Goal: Navigation & Orientation: Find specific page/section

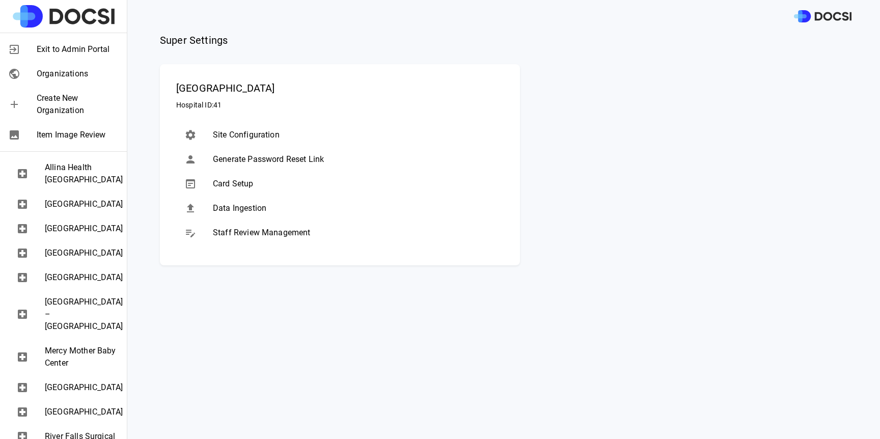
scroll to position [352, 0]
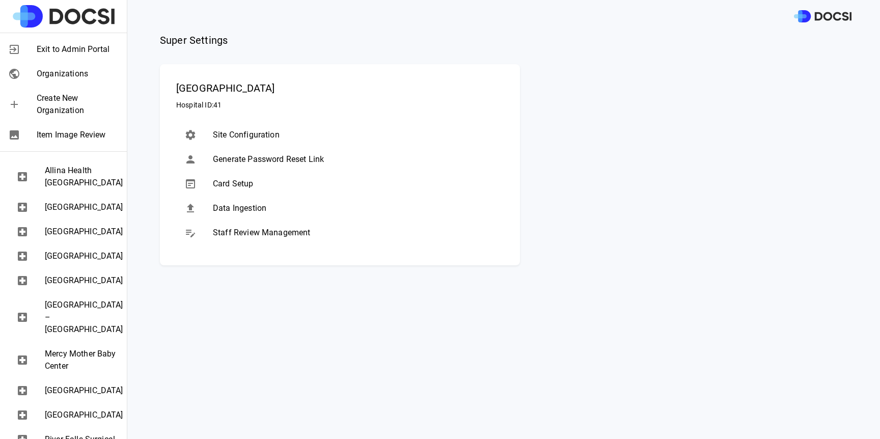
click at [90, 238] on span "[GEOGRAPHIC_DATA]" at bounding box center [82, 232] width 74 height 12
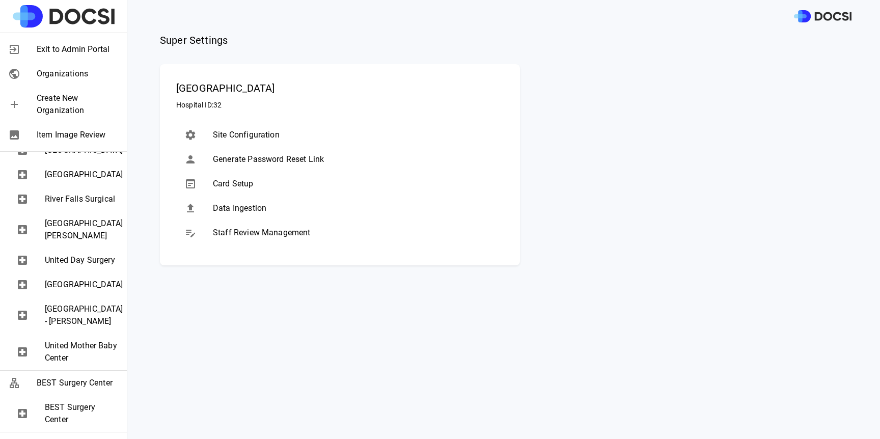
scroll to position [592, 0]
click at [90, 267] on span "United Day Surgery" at bounding box center [82, 261] width 74 height 12
click at [77, 328] on span "[GEOGRAPHIC_DATA] - [PERSON_NAME]" at bounding box center [82, 316] width 74 height 24
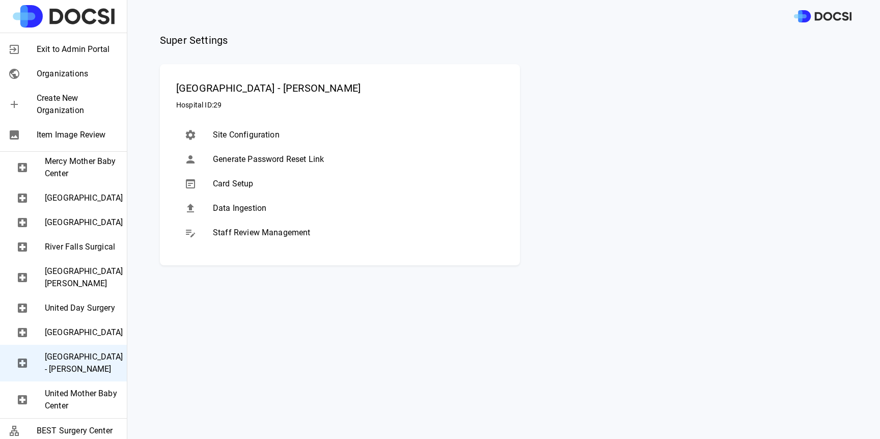
scroll to position [534, 0]
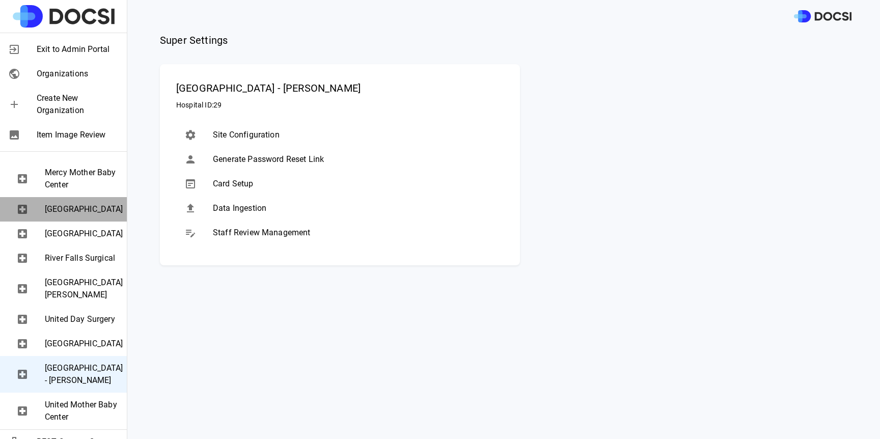
click at [73, 215] on span "[GEOGRAPHIC_DATA]" at bounding box center [82, 209] width 74 height 12
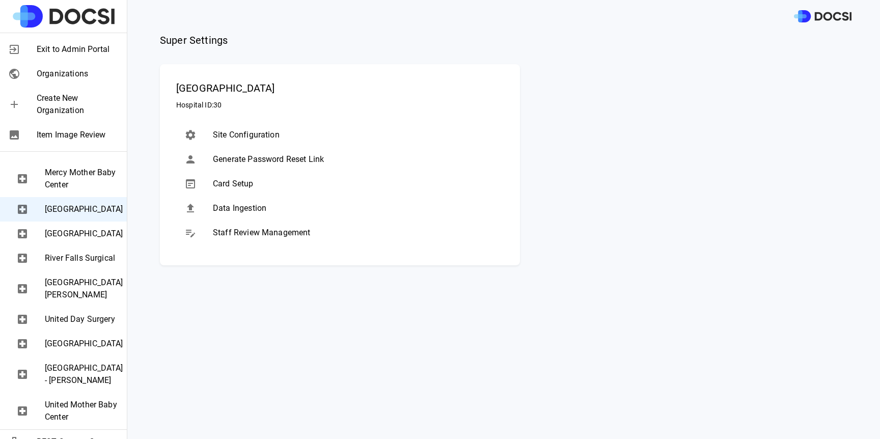
scroll to position [594, 0]
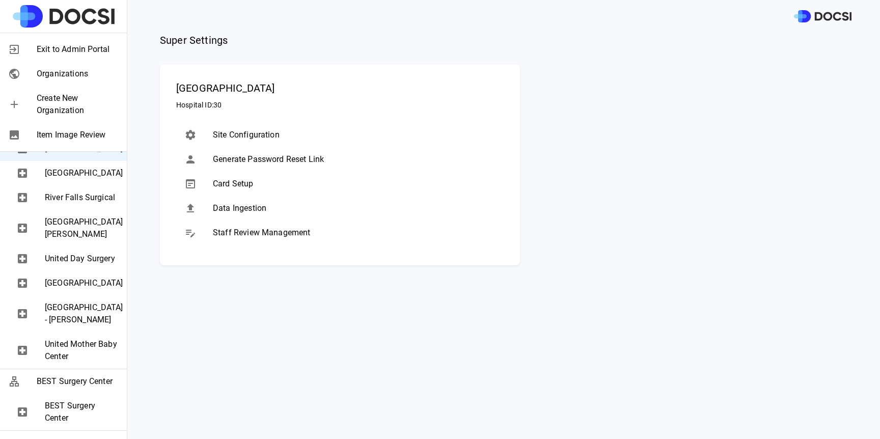
click at [56, 289] on span "[GEOGRAPHIC_DATA]" at bounding box center [82, 283] width 74 height 12
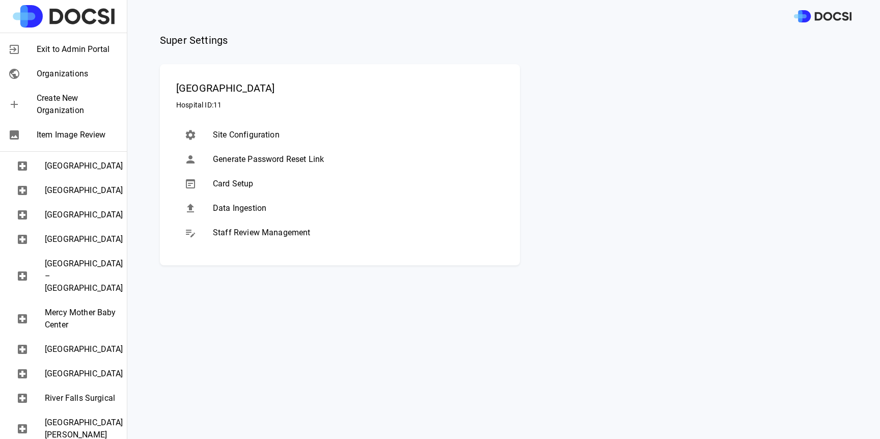
scroll to position [391, 0]
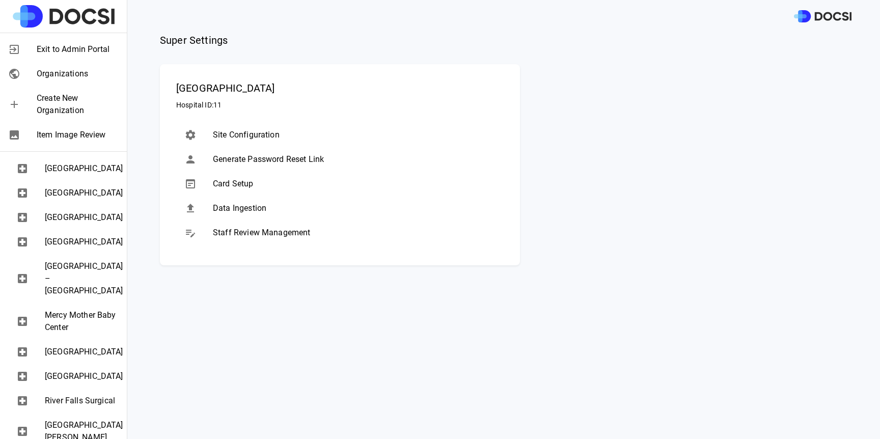
click at [92, 150] on span "Allina Health [GEOGRAPHIC_DATA]" at bounding box center [82, 138] width 74 height 24
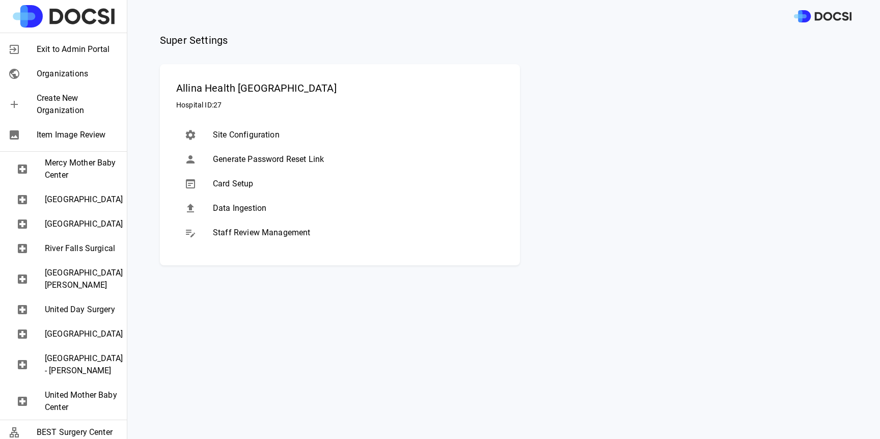
scroll to position [546, 0]
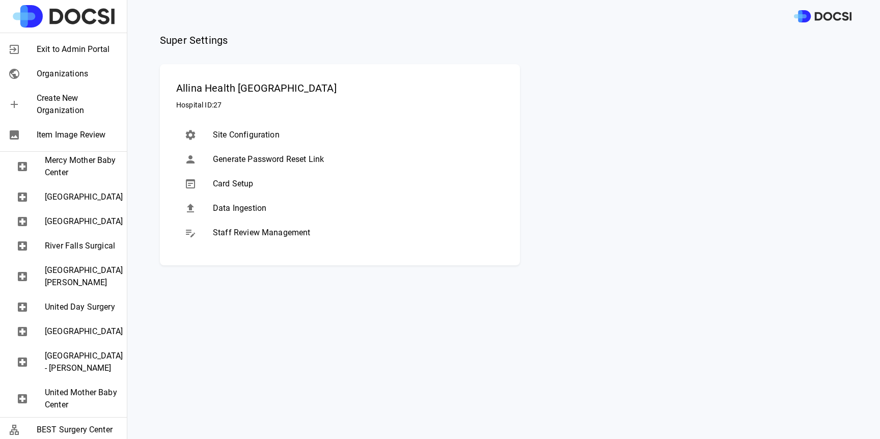
click at [62, 289] on span "[GEOGRAPHIC_DATA][PERSON_NAME]" at bounding box center [82, 276] width 74 height 24
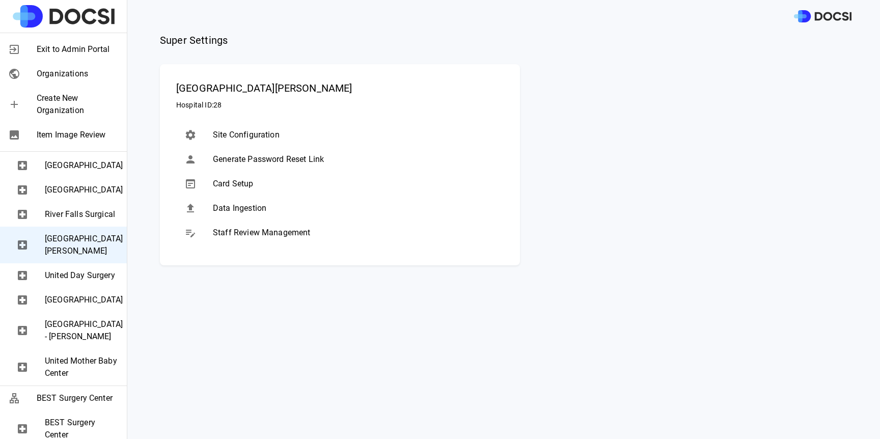
scroll to position [589, 0]
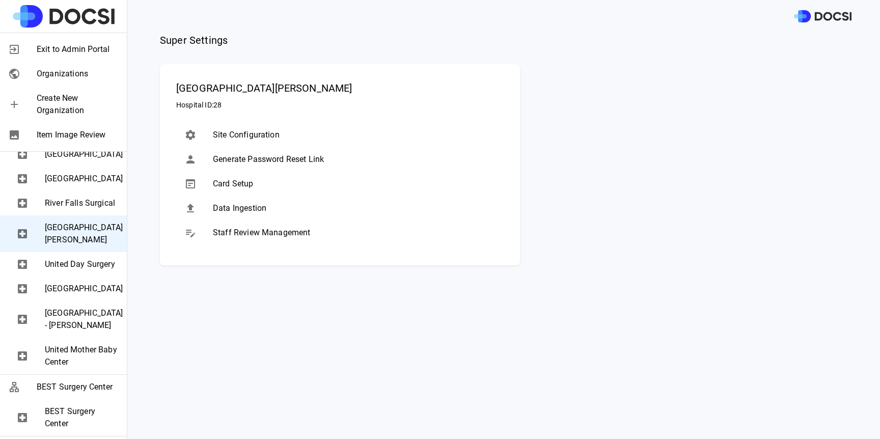
click at [75, 368] on span "United Mother Baby Center" at bounding box center [82, 356] width 74 height 24
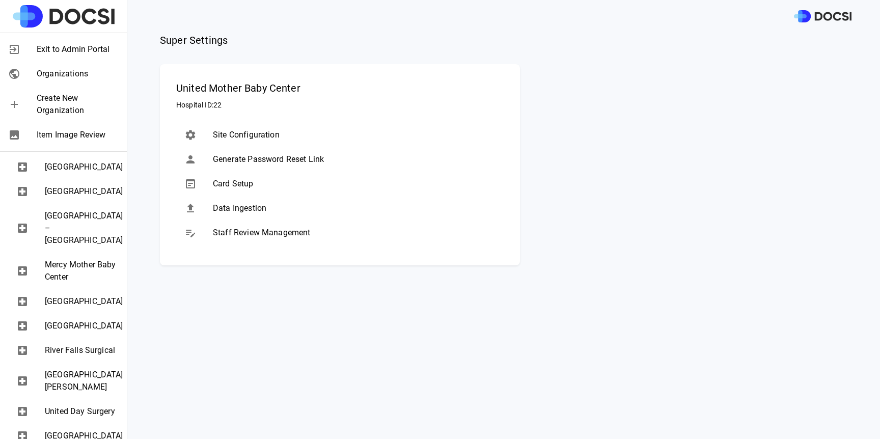
scroll to position [379, 0]
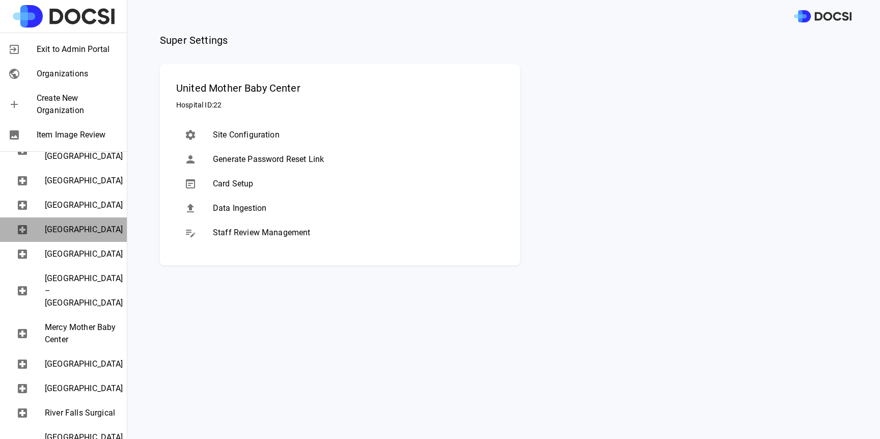
click at [86, 236] on span "[GEOGRAPHIC_DATA]" at bounding box center [82, 230] width 74 height 12
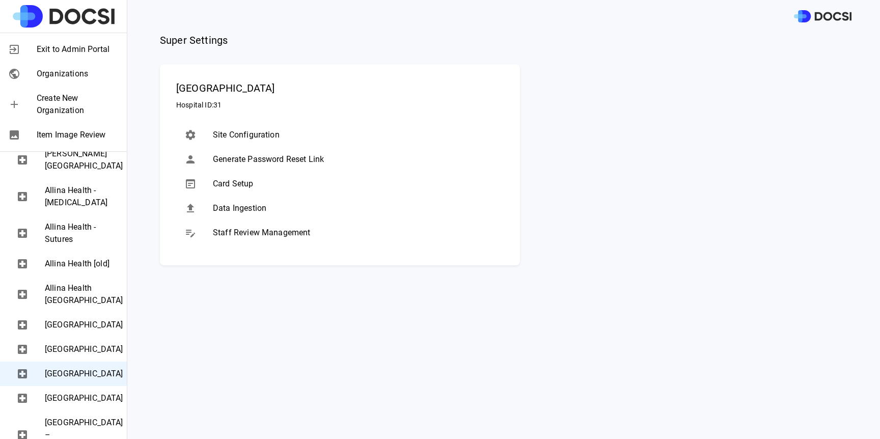
scroll to position [228, 0]
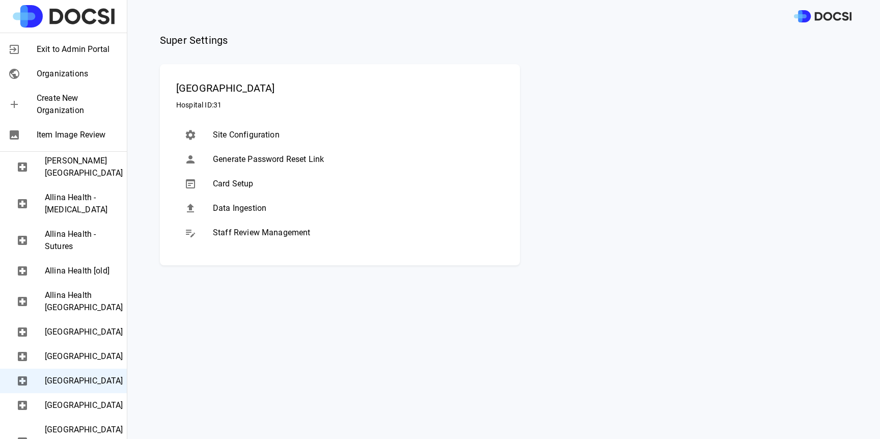
click at [74, 179] on span "[PERSON_NAME][GEOGRAPHIC_DATA]" at bounding box center [82, 167] width 74 height 24
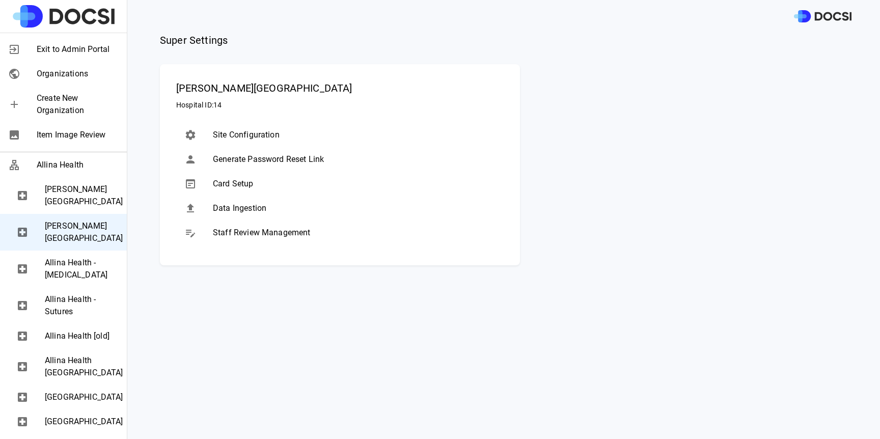
scroll to position [141, 0]
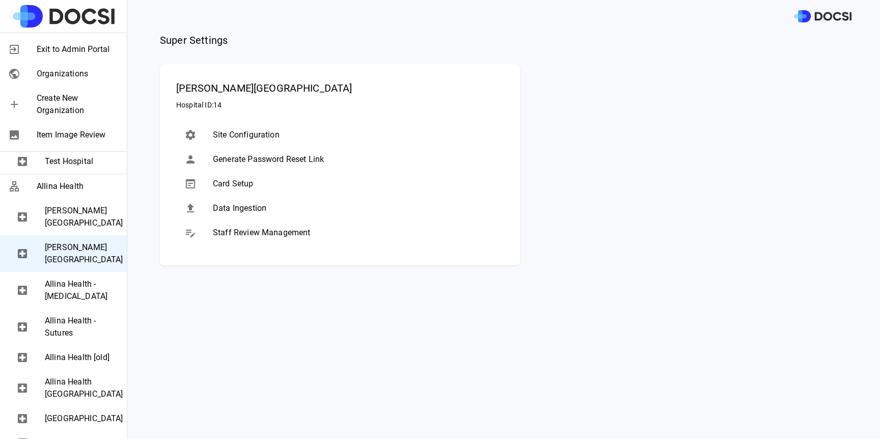
click at [73, 225] on span "[PERSON_NAME][GEOGRAPHIC_DATA]" at bounding box center [82, 217] width 74 height 24
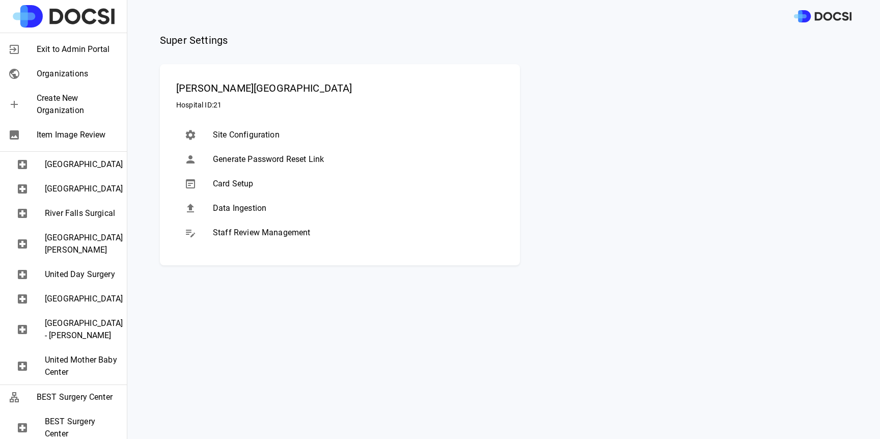
scroll to position [598, 0]
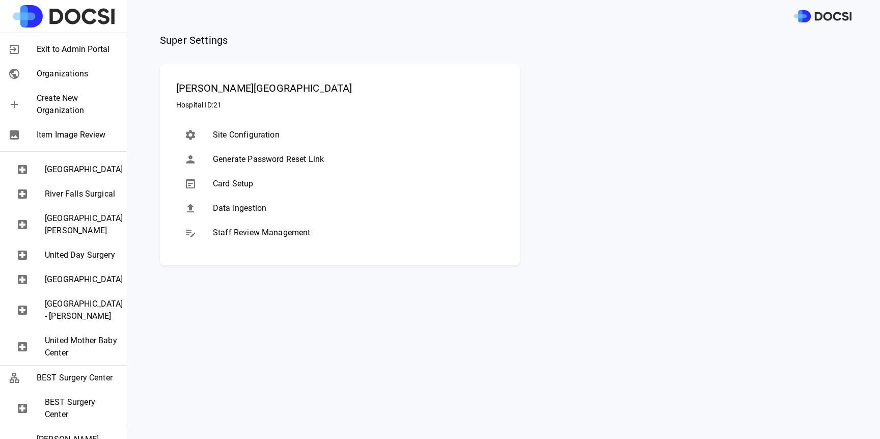
click at [76, 359] on span "United Mother Baby Center" at bounding box center [82, 347] width 74 height 24
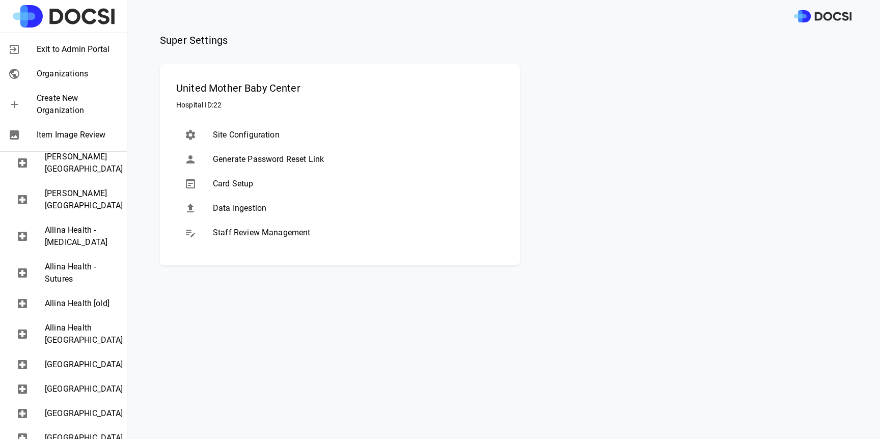
scroll to position [190, 0]
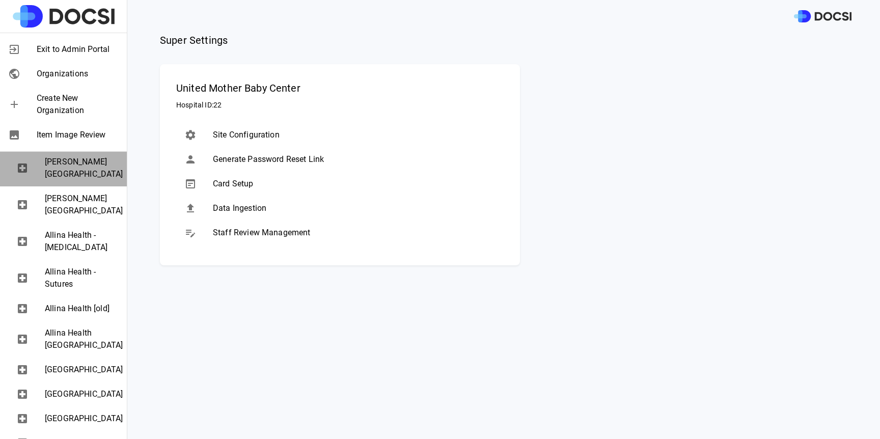
click at [73, 176] on span "[PERSON_NAME][GEOGRAPHIC_DATA]" at bounding box center [82, 168] width 74 height 24
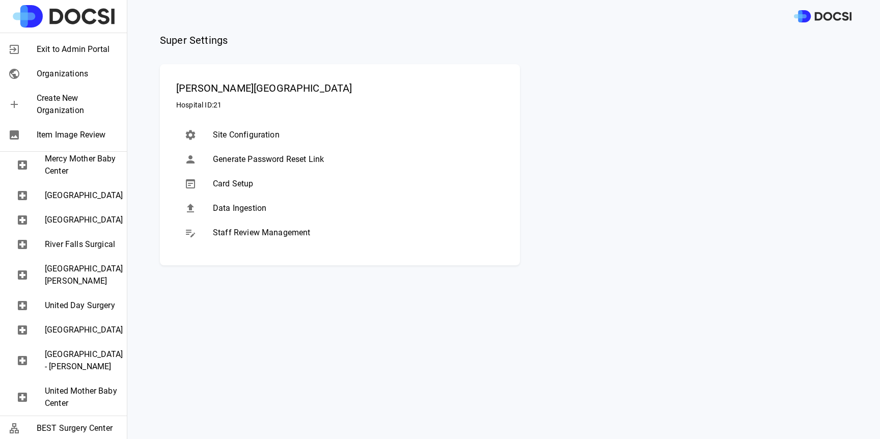
scroll to position [549, 0]
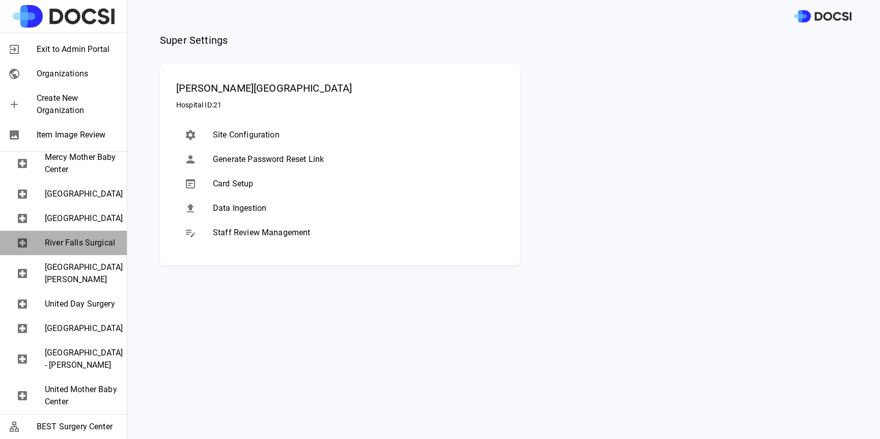
click at [70, 249] on span "River Falls Surgical" at bounding box center [82, 243] width 74 height 12
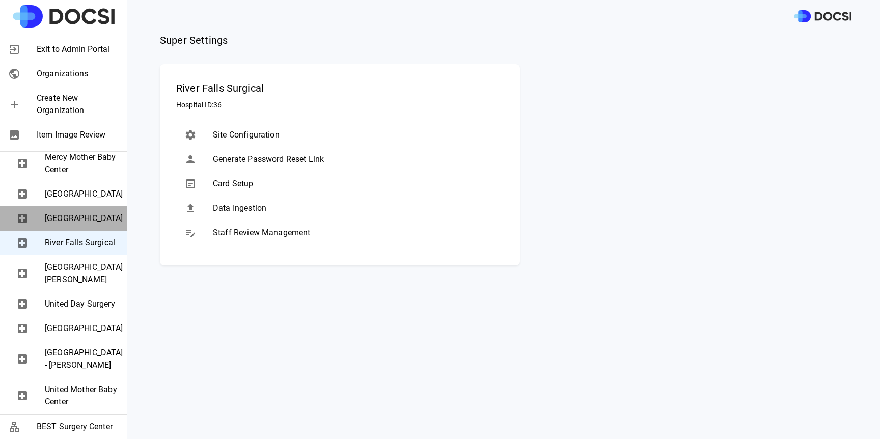
click at [107, 225] on span "[GEOGRAPHIC_DATA]" at bounding box center [82, 218] width 74 height 12
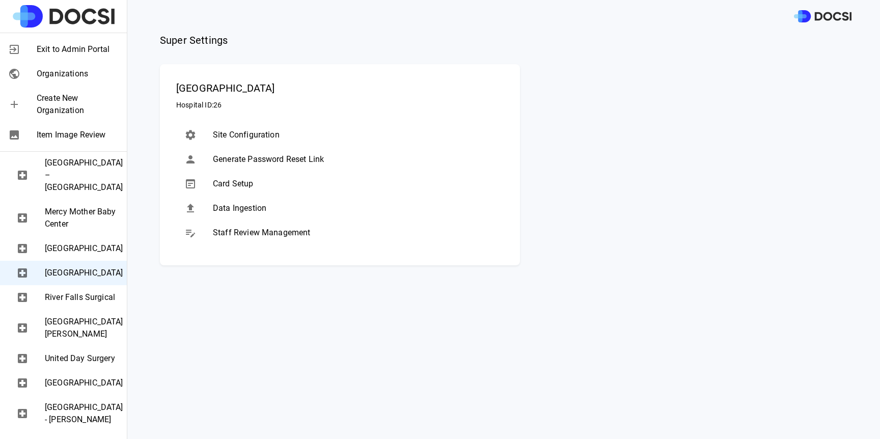
scroll to position [489, 0]
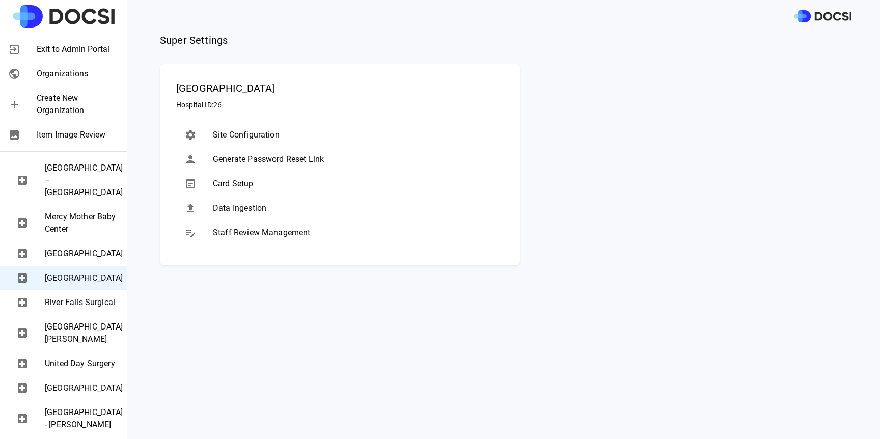
click at [67, 150] on span "[GEOGRAPHIC_DATA]" at bounding box center [82, 143] width 74 height 12
click at [77, 51] on span "Exit to Admin Portal" at bounding box center [78, 49] width 82 height 12
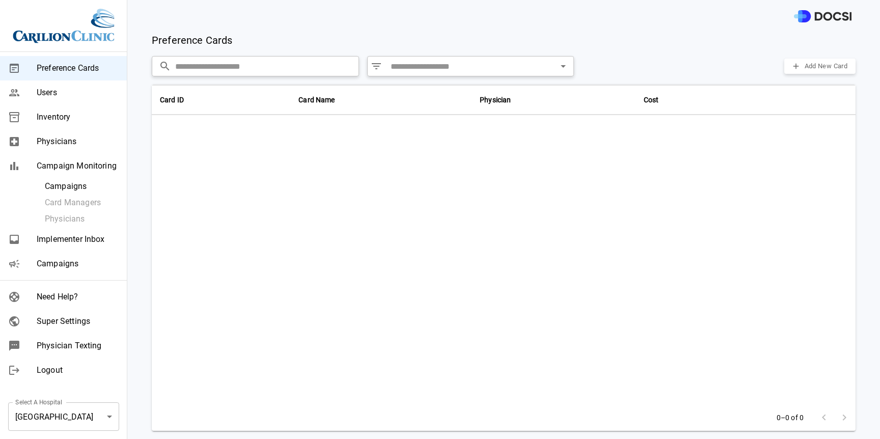
click at [50, 195] on ul "Campaigns Card Managers Physicians" at bounding box center [63, 202] width 127 height 49
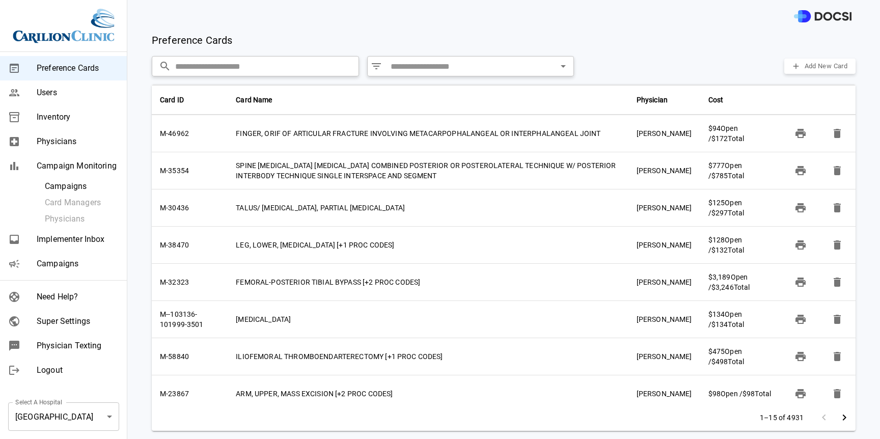
click at [74, 187] on span "Campaigns" at bounding box center [82, 186] width 74 height 12
click at [39, 329] on div "Super Settings" at bounding box center [63, 321] width 127 height 24
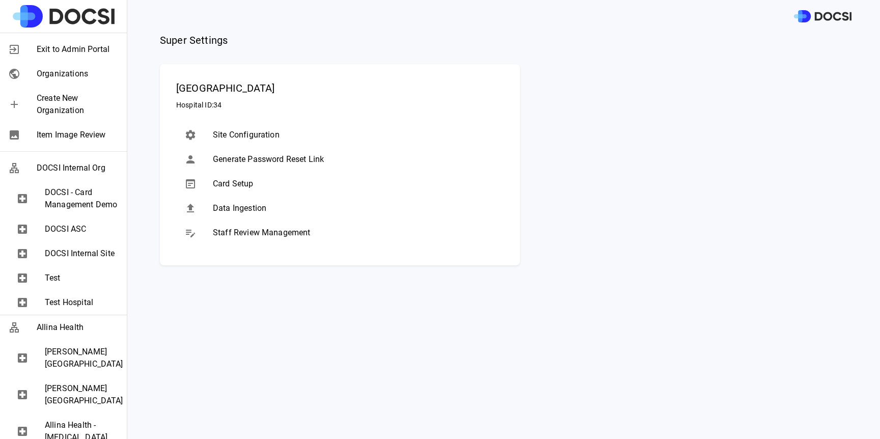
click at [68, 350] on span "[PERSON_NAME][GEOGRAPHIC_DATA]" at bounding box center [82, 358] width 74 height 24
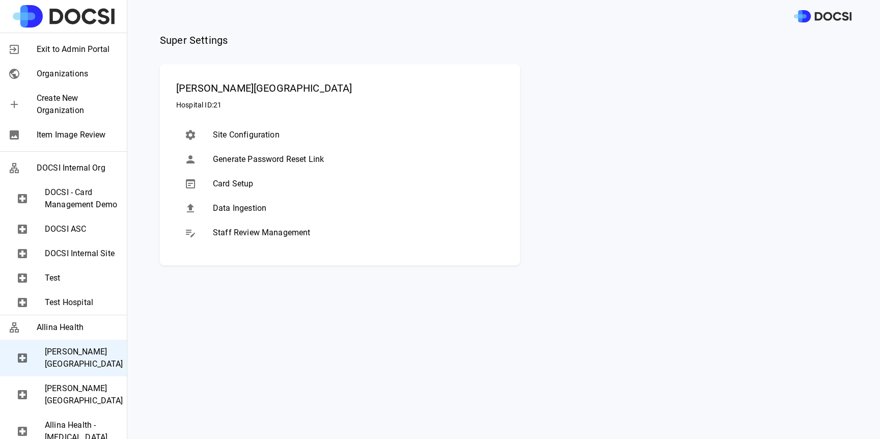
scroll to position [19, 0]
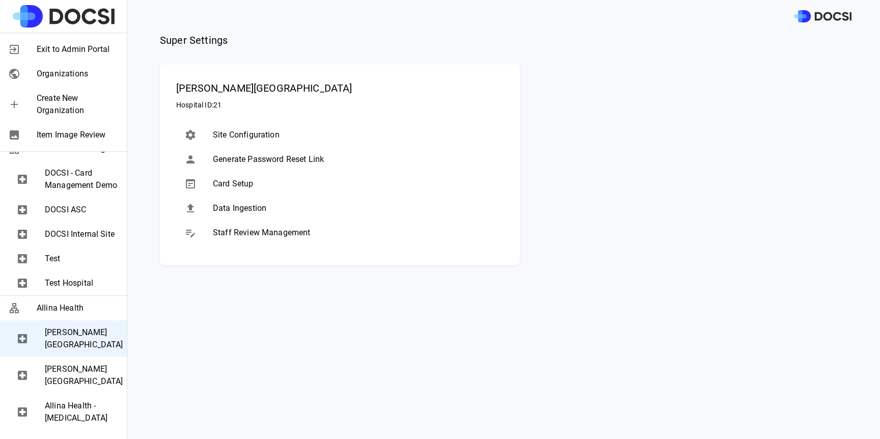
click at [69, 386] on span "[PERSON_NAME][GEOGRAPHIC_DATA]" at bounding box center [82, 375] width 74 height 24
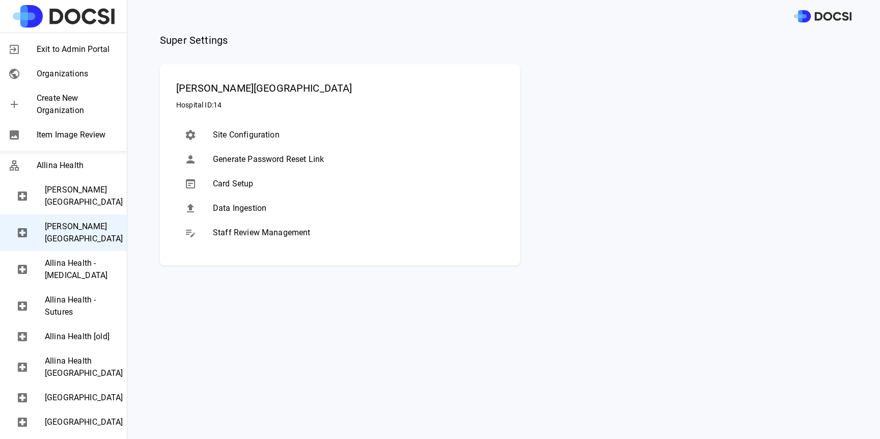
scroll to position [179, 0]
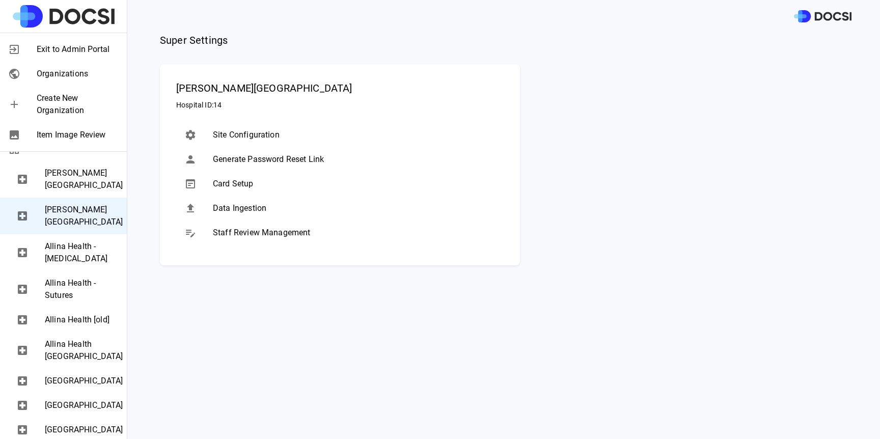
click at [71, 363] on span "Allina Health [GEOGRAPHIC_DATA]" at bounding box center [82, 350] width 74 height 24
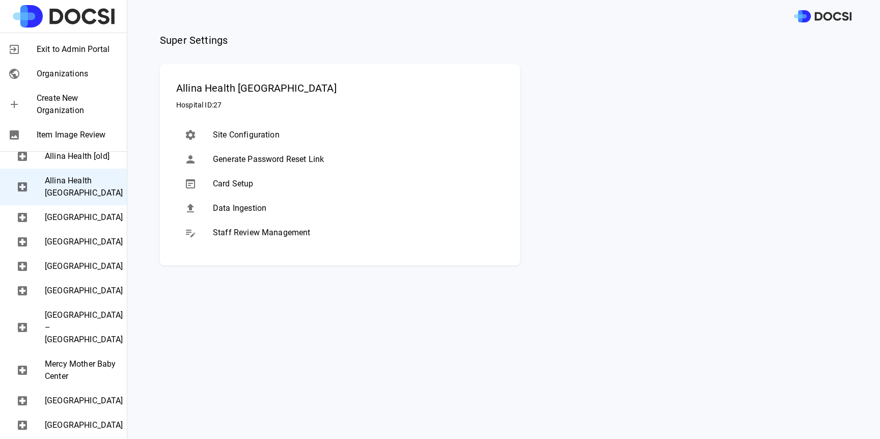
scroll to position [359, 0]
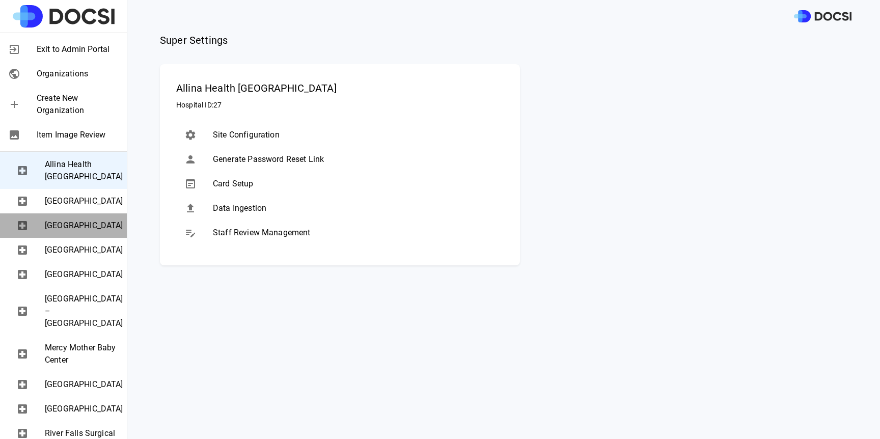
click at [65, 232] on span "[GEOGRAPHIC_DATA]" at bounding box center [82, 225] width 74 height 12
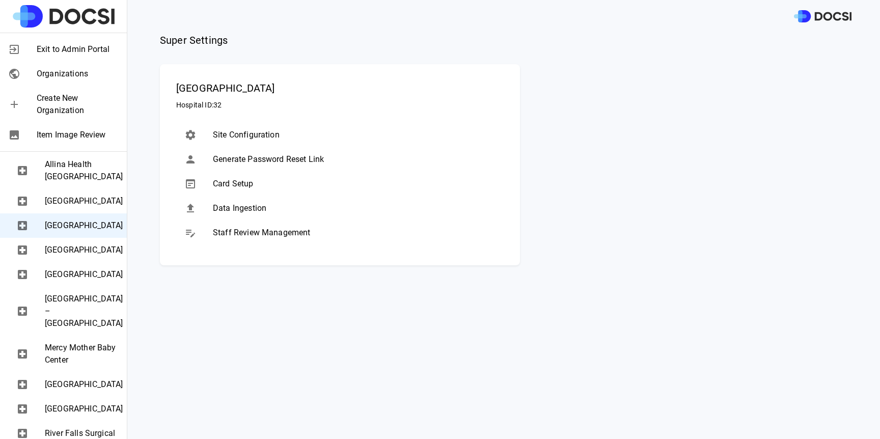
click at [74, 256] on span "[GEOGRAPHIC_DATA]" at bounding box center [82, 250] width 74 height 12
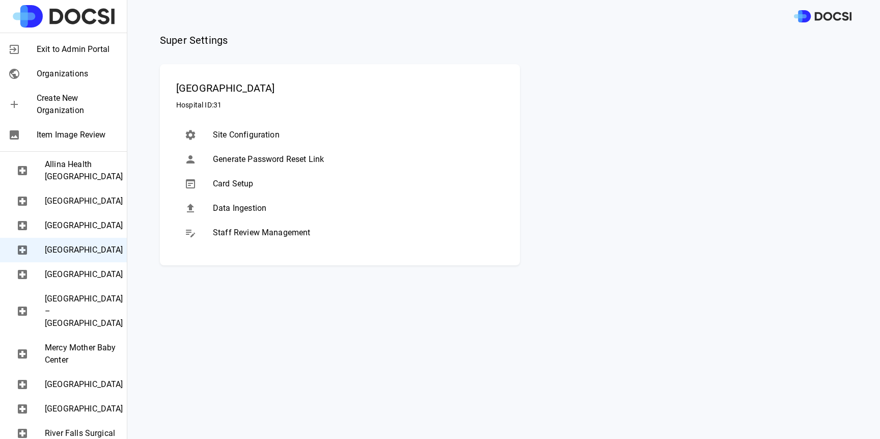
click at [86, 281] on span "[GEOGRAPHIC_DATA]" at bounding box center [82, 274] width 74 height 12
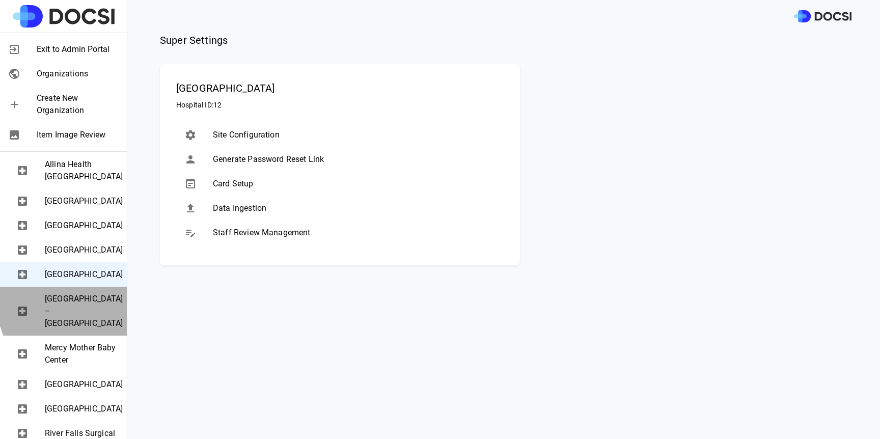
click at [80, 329] on span "[GEOGRAPHIC_DATA] – [GEOGRAPHIC_DATA]" at bounding box center [82, 311] width 74 height 37
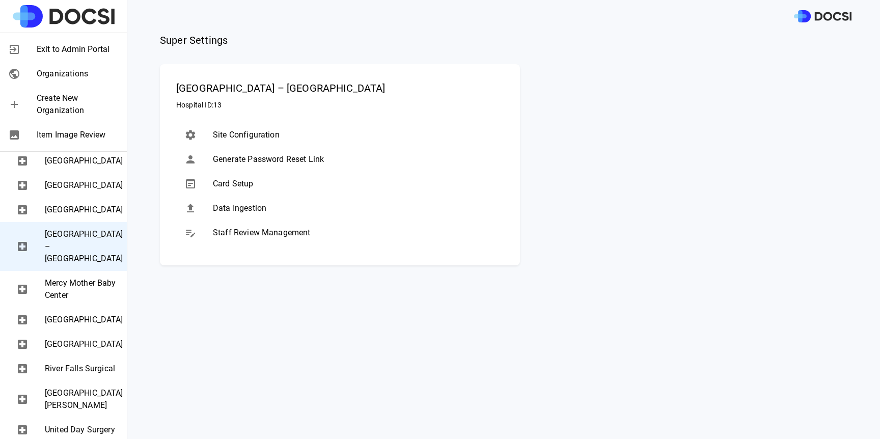
scroll to position [425, 0]
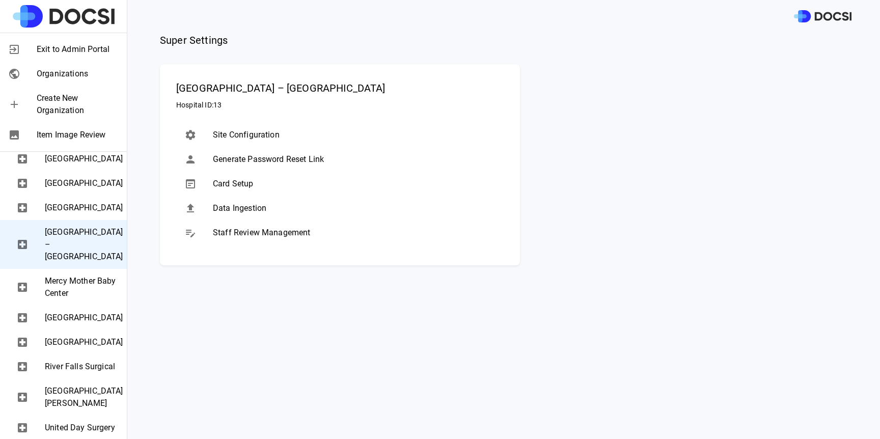
click at [80, 299] on span "Mercy Mother Baby Center" at bounding box center [82, 287] width 74 height 24
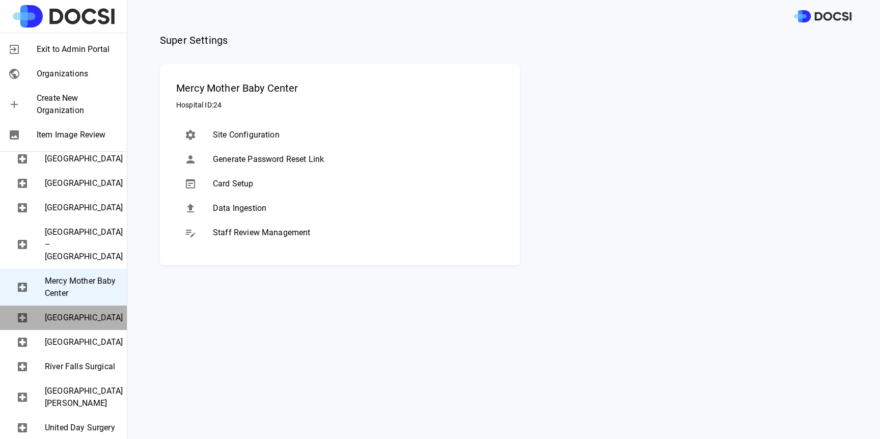
click at [79, 324] on span "[GEOGRAPHIC_DATA]" at bounding box center [82, 318] width 74 height 12
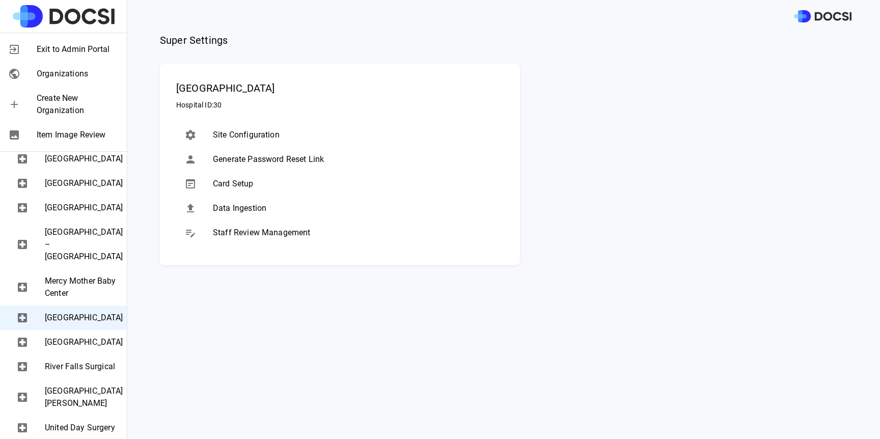
click at [77, 348] on span "[GEOGRAPHIC_DATA]" at bounding box center [82, 342] width 74 height 12
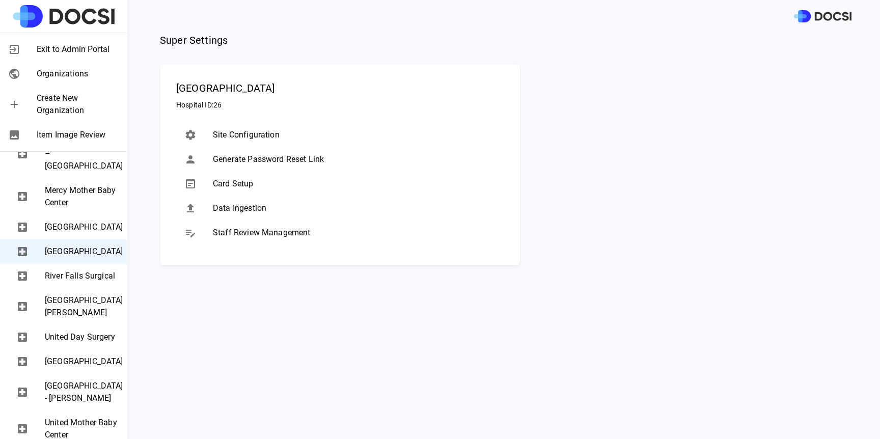
scroll to position [522, 0]
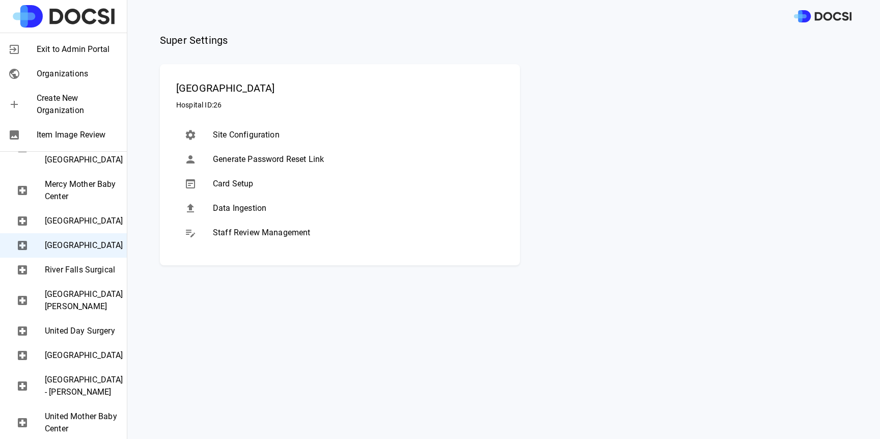
click at [62, 276] on span "River Falls Surgical" at bounding box center [82, 270] width 74 height 12
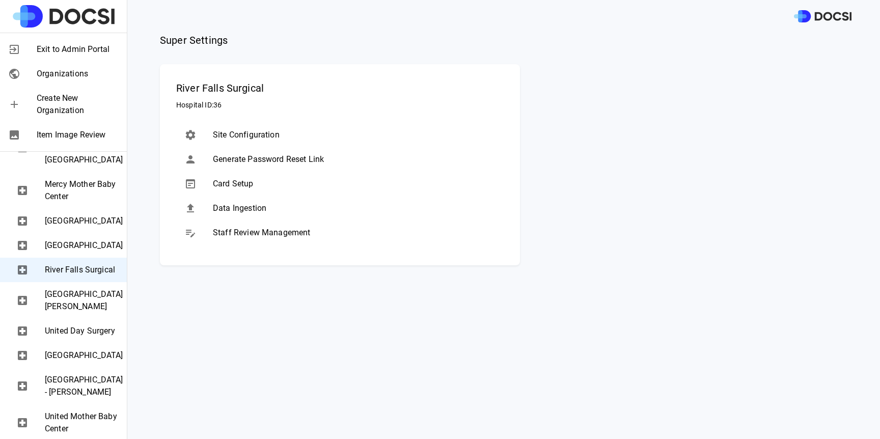
click at [71, 313] on span "[GEOGRAPHIC_DATA][PERSON_NAME]" at bounding box center [82, 300] width 74 height 24
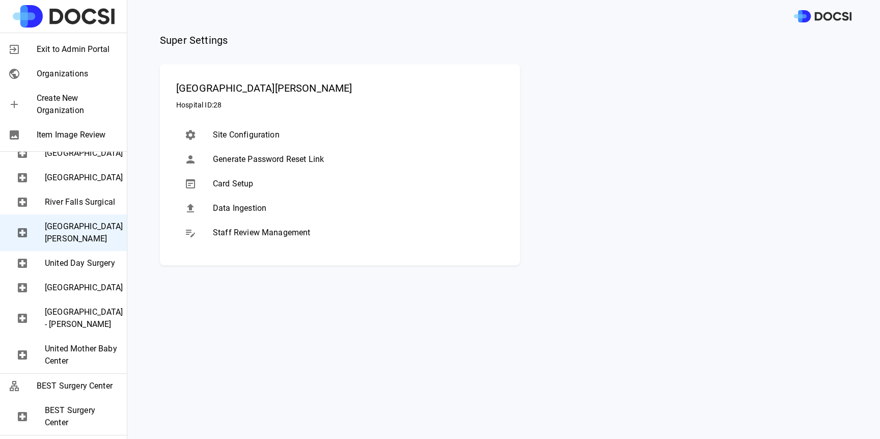
scroll to position [598, 0]
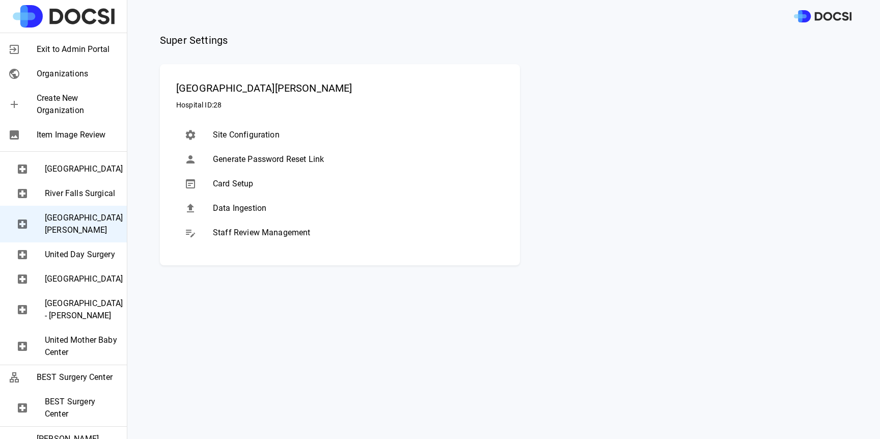
click at [94, 267] on div "United Day Surgery" at bounding box center [63, 254] width 127 height 24
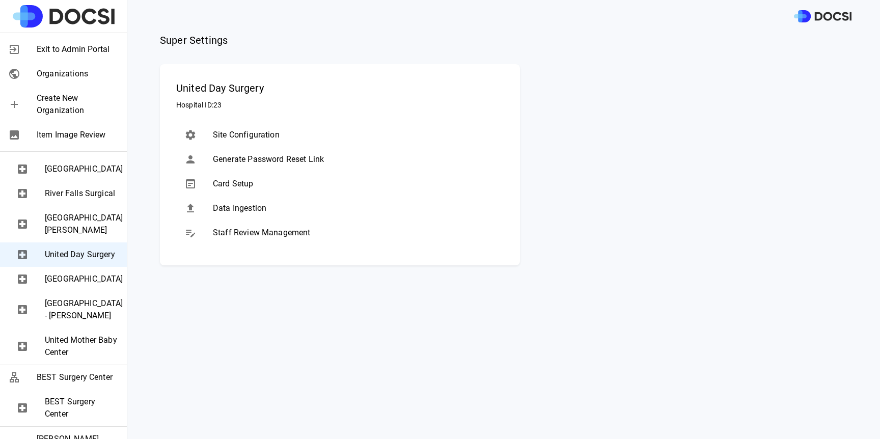
click at [90, 285] on span "[GEOGRAPHIC_DATA]" at bounding box center [82, 279] width 74 height 12
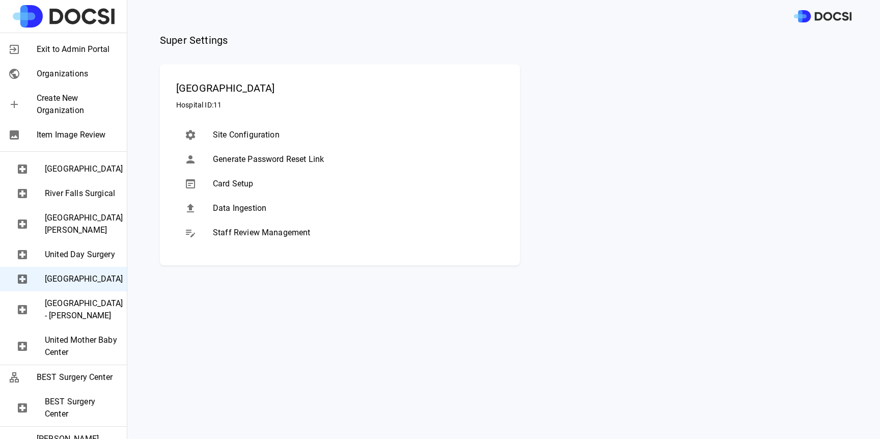
click at [90, 322] on span "[GEOGRAPHIC_DATA] - [PERSON_NAME]" at bounding box center [82, 309] width 74 height 24
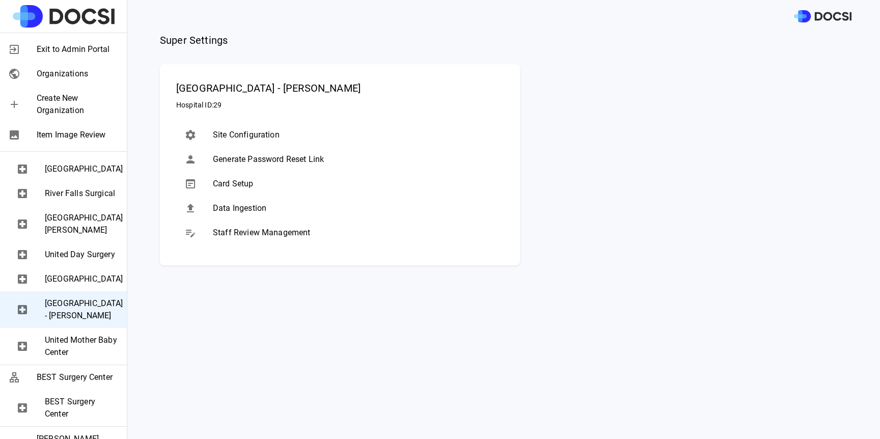
click at [87, 359] on span "United Mother Baby Center" at bounding box center [82, 346] width 74 height 24
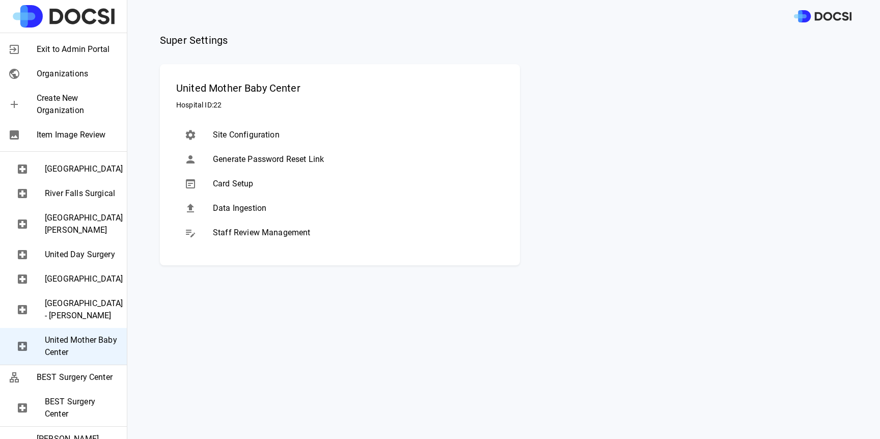
click at [89, 291] on div "[GEOGRAPHIC_DATA]" at bounding box center [63, 279] width 127 height 24
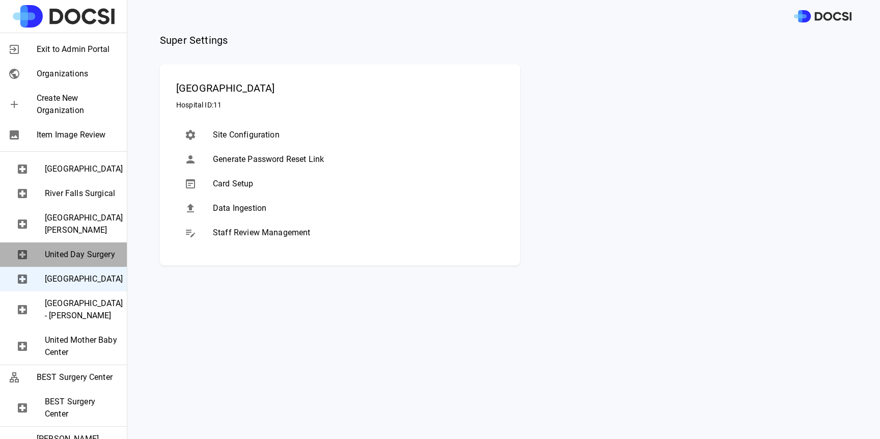
click at [89, 261] on span "United Day Surgery" at bounding box center [82, 255] width 74 height 12
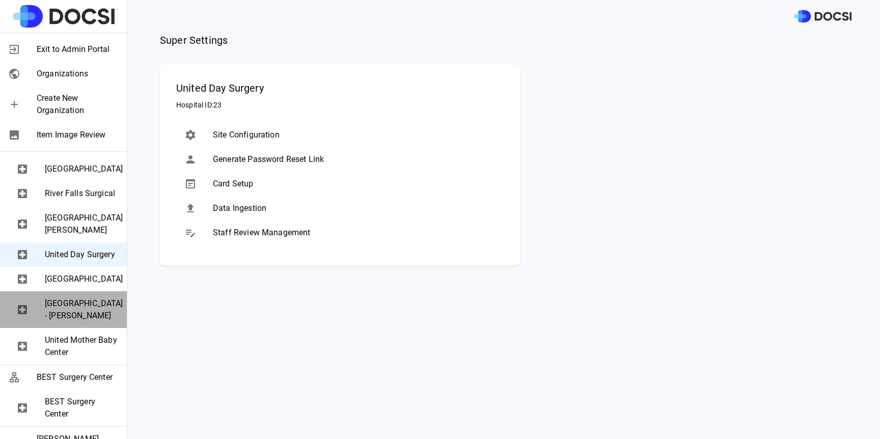
click at [88, 322] on span "[GEOGRAPHIC_DATA] - [PERSON_NAME]" at bounding box center [82, 309] width 74 height 24
